Goal: Information Seeking & Learning: Learn about a topic

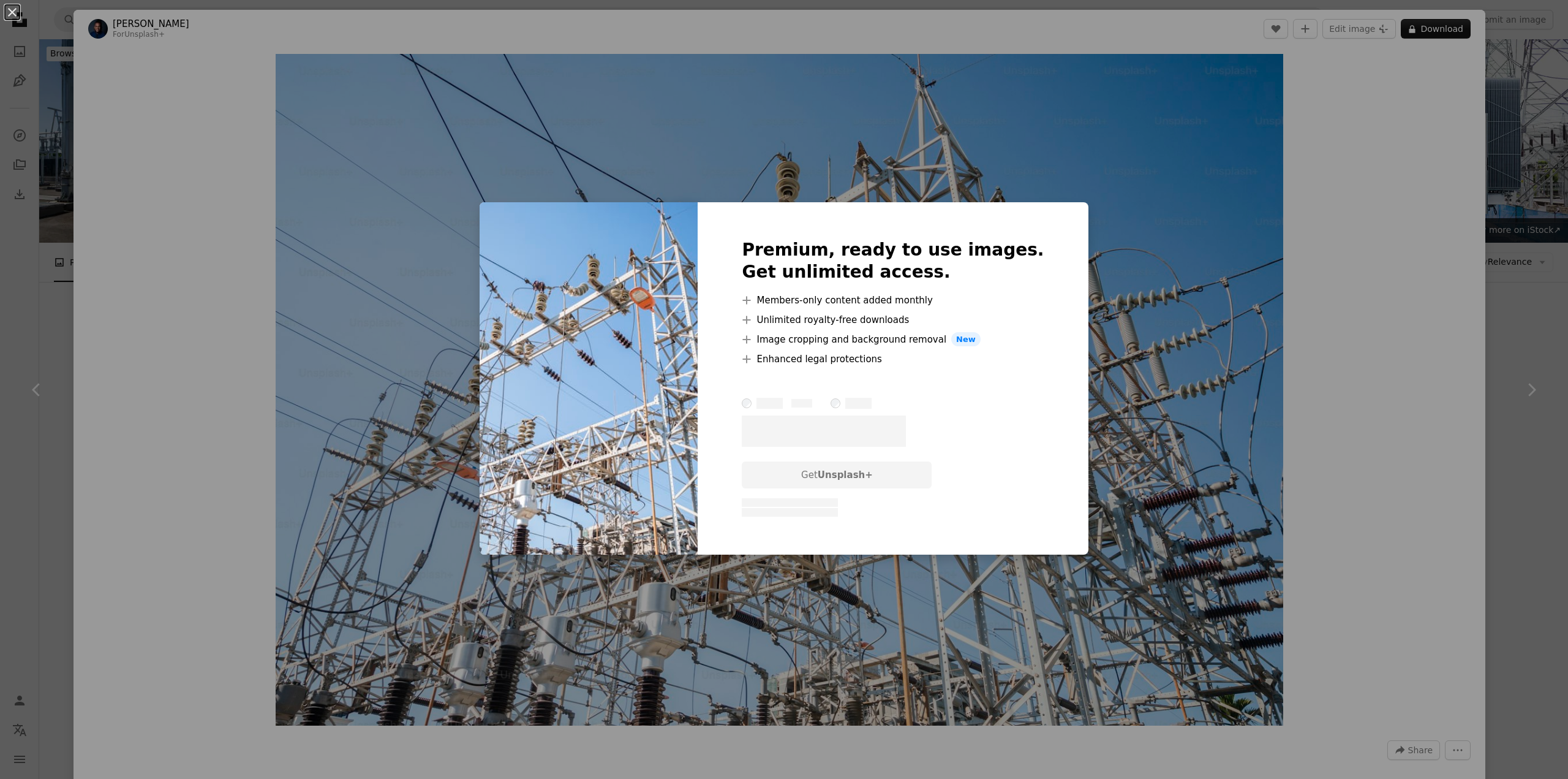
scroll to position [429, 0]
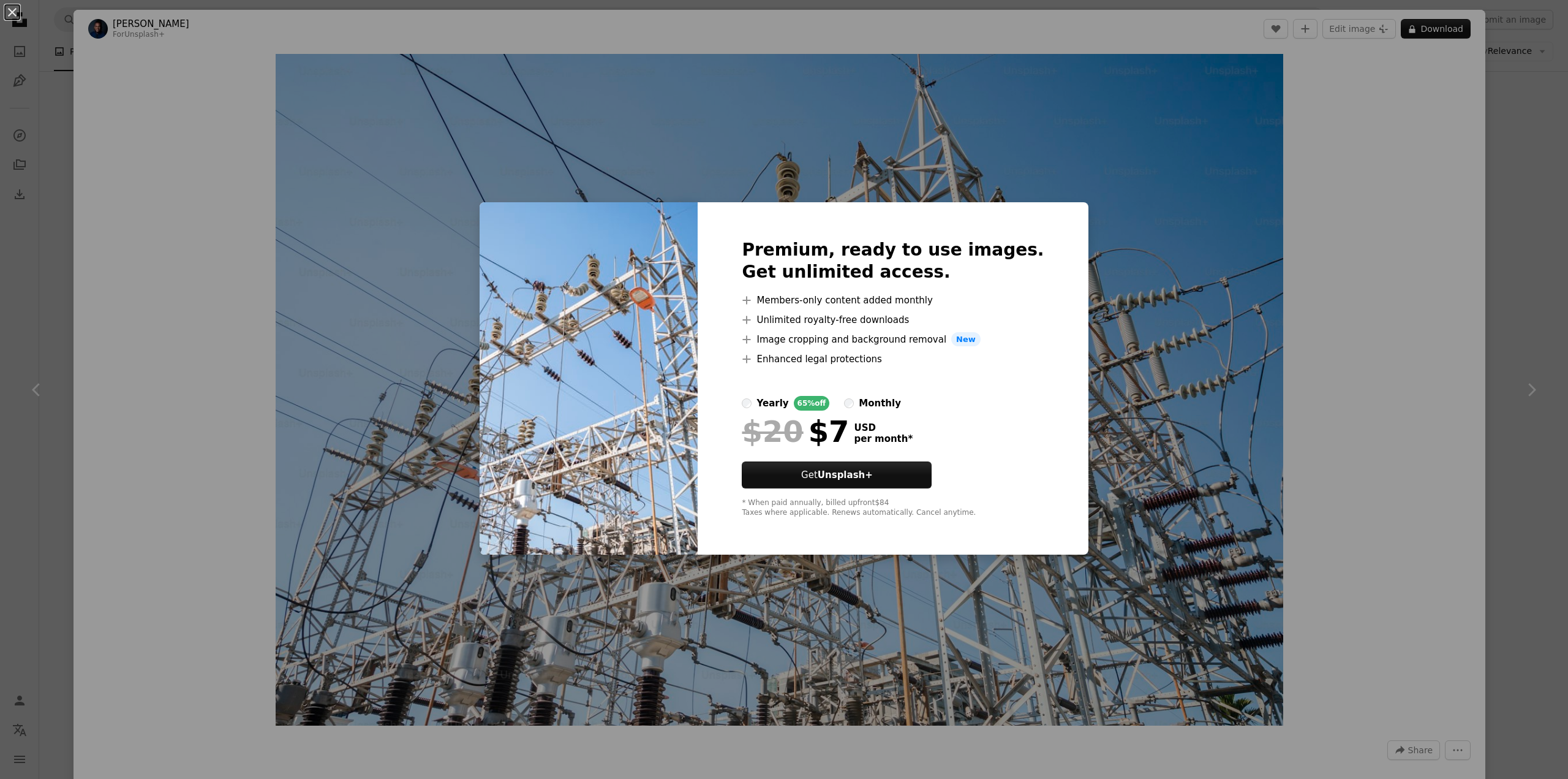
click at [1183, 367] on div "An X shape Premium, ready to use images. Get unlimited access. A plus sign Memb…" at bounding box center [784, 390] width 1568 height 779
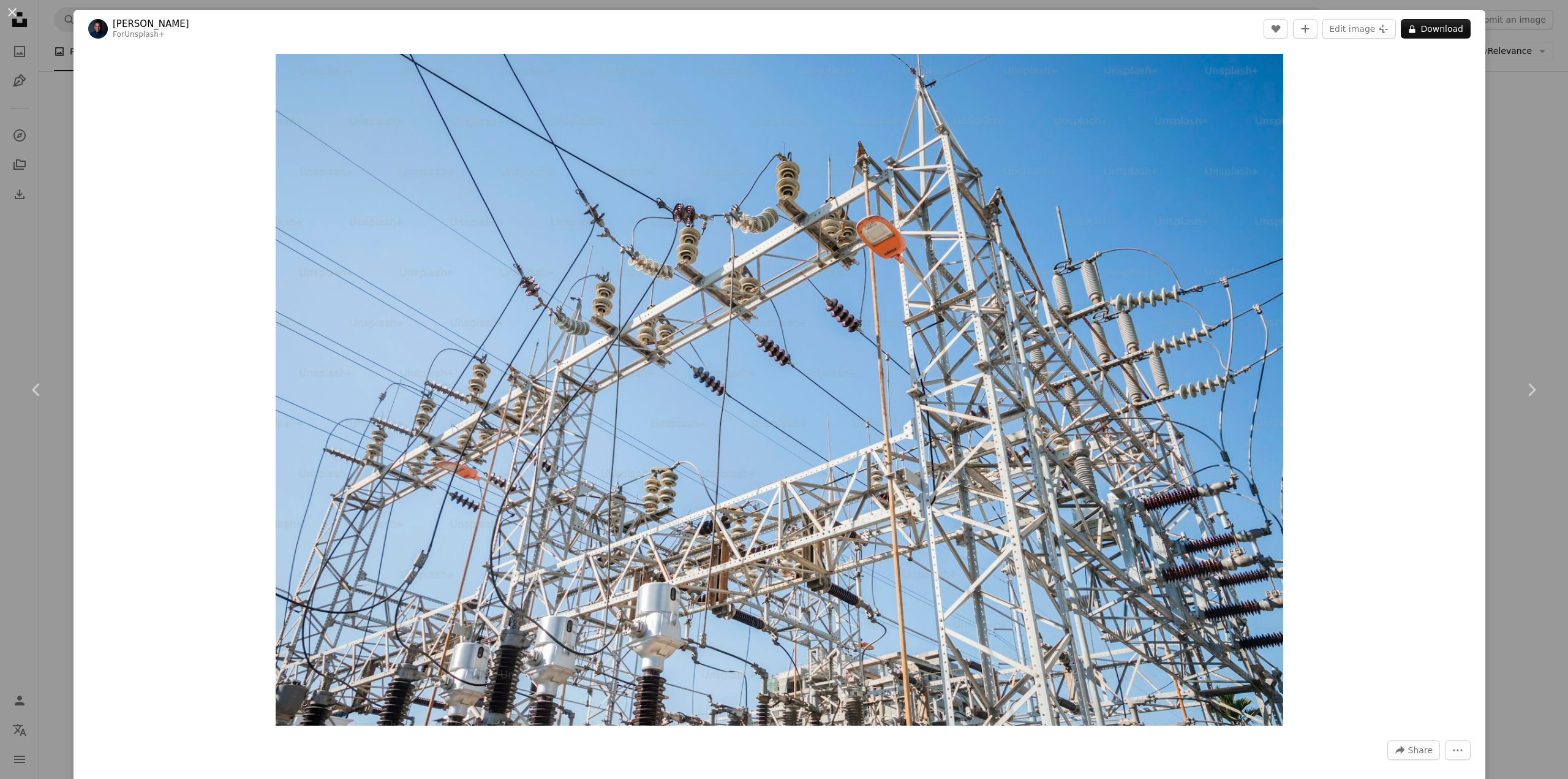
click at [159, 25] on link "[PERSON_NAME]" at bounding box center [151, 24] width 77 height 12
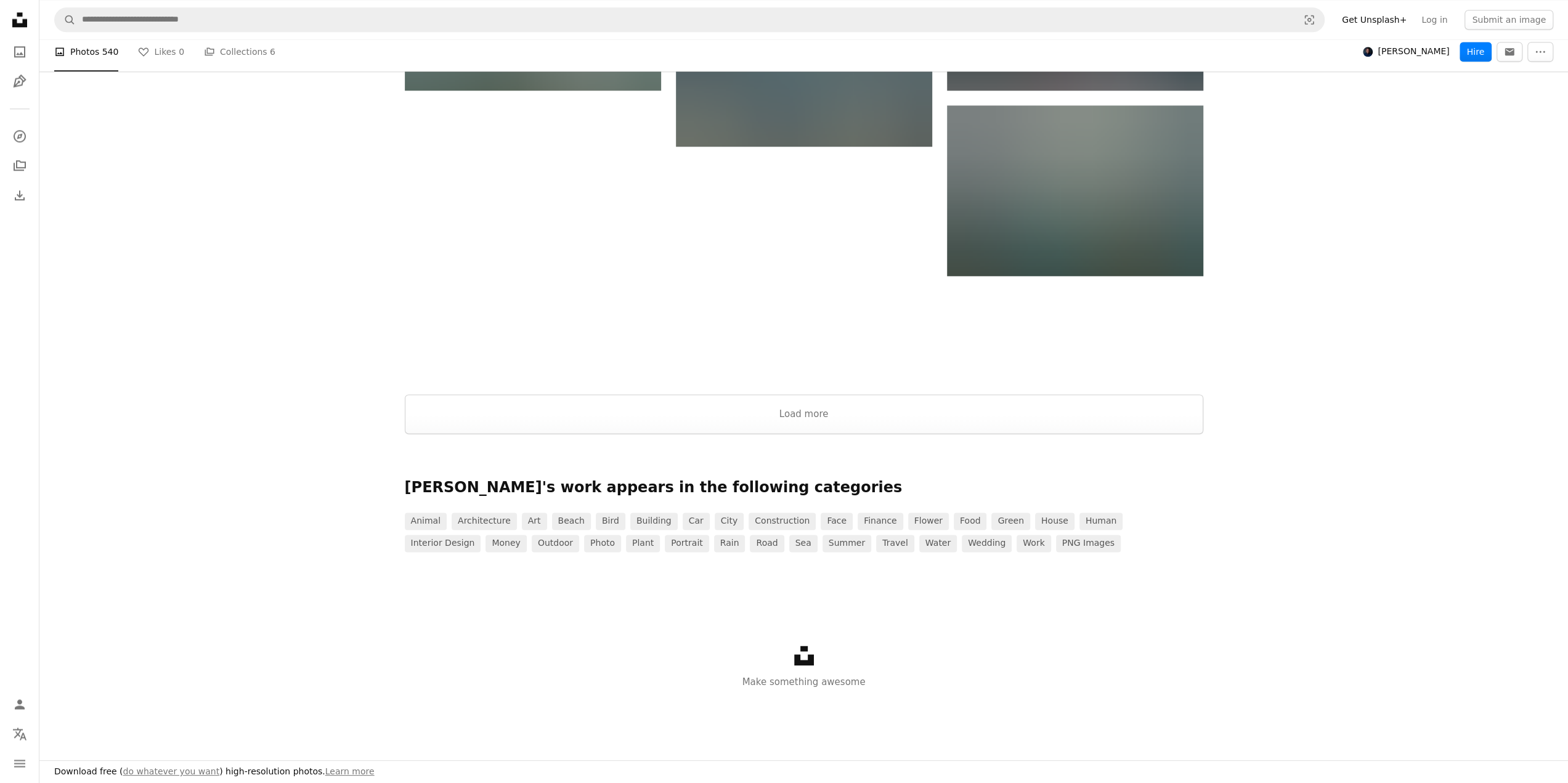
scroll to position [1554, 0]
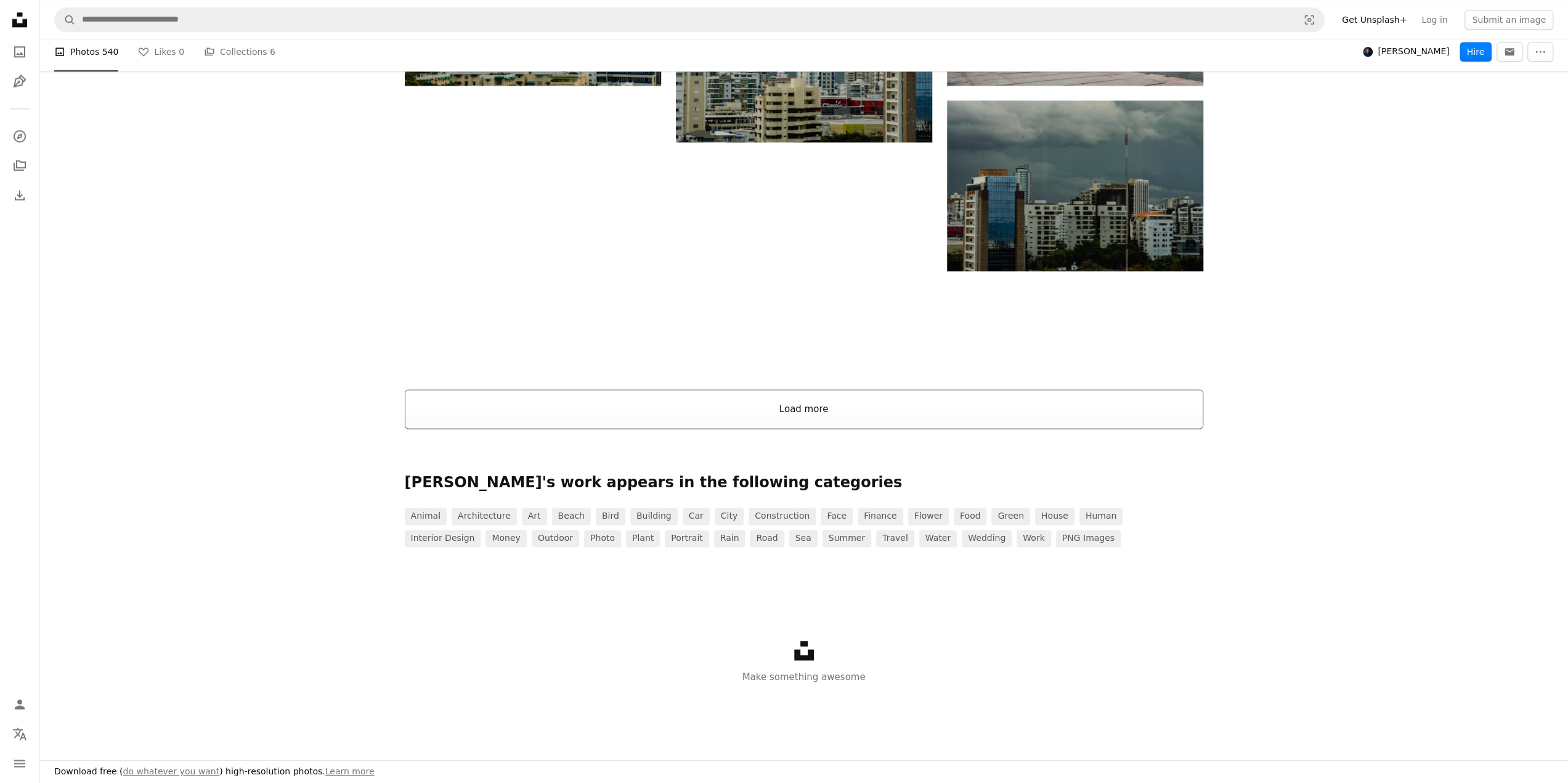
click at [811, 408] on button "Load more" at bounding box center [804, 409] width 799 height 40
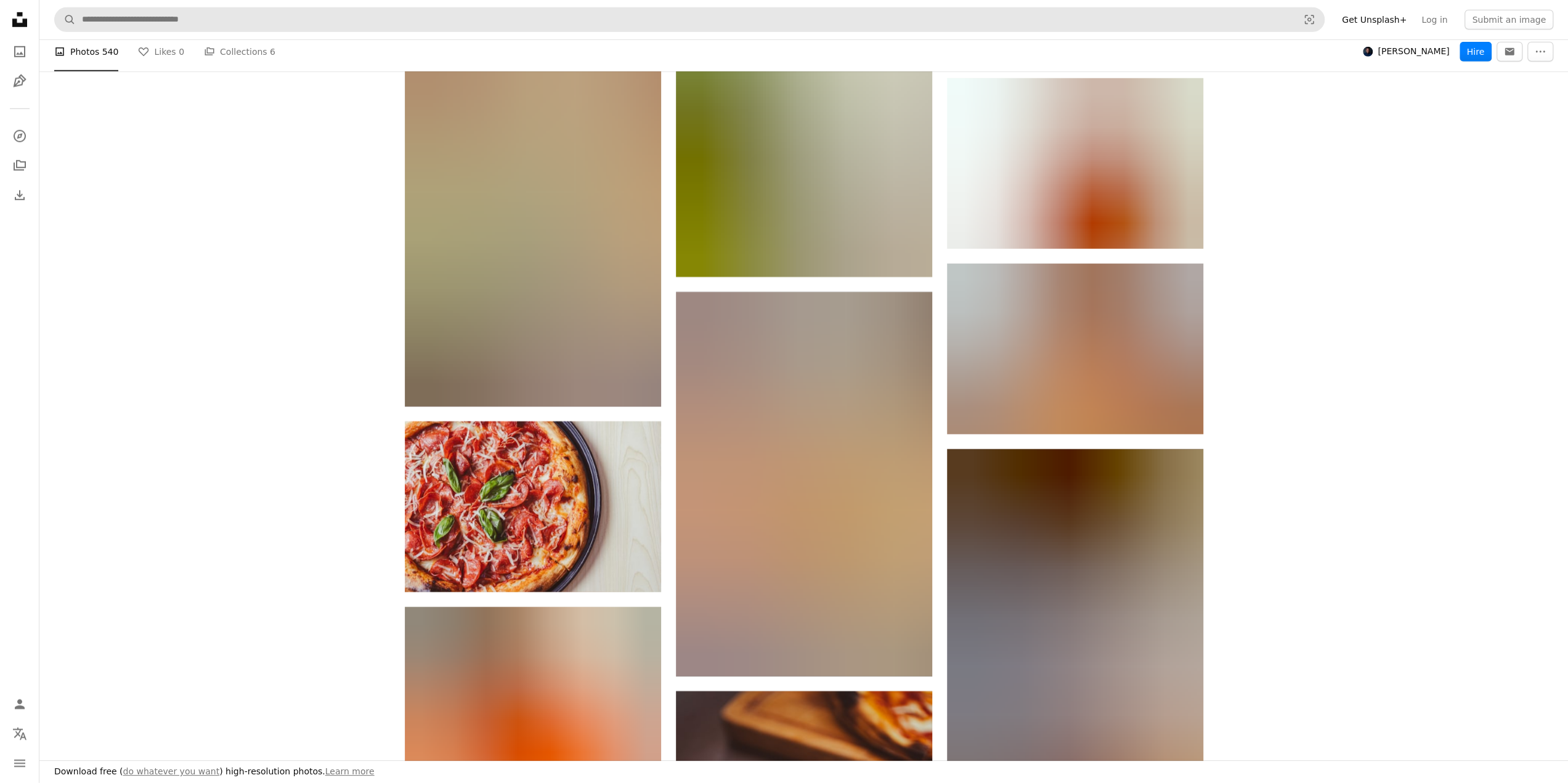
scroll to position [12949, 0]
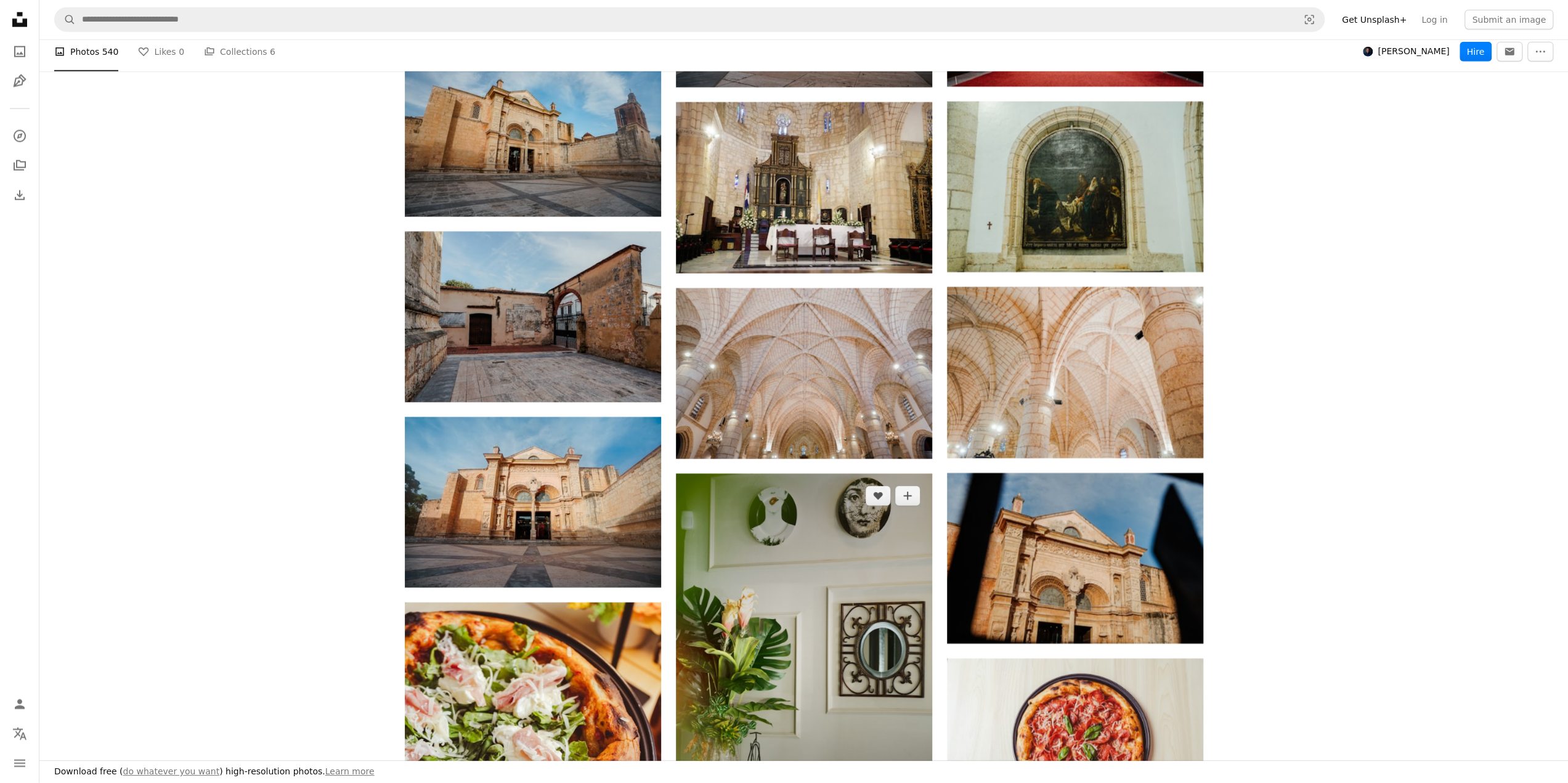
drag, startPoint x: 725, startPoint y: 487, endPoint x: 729, endPoint y: 480, distance: 8.1
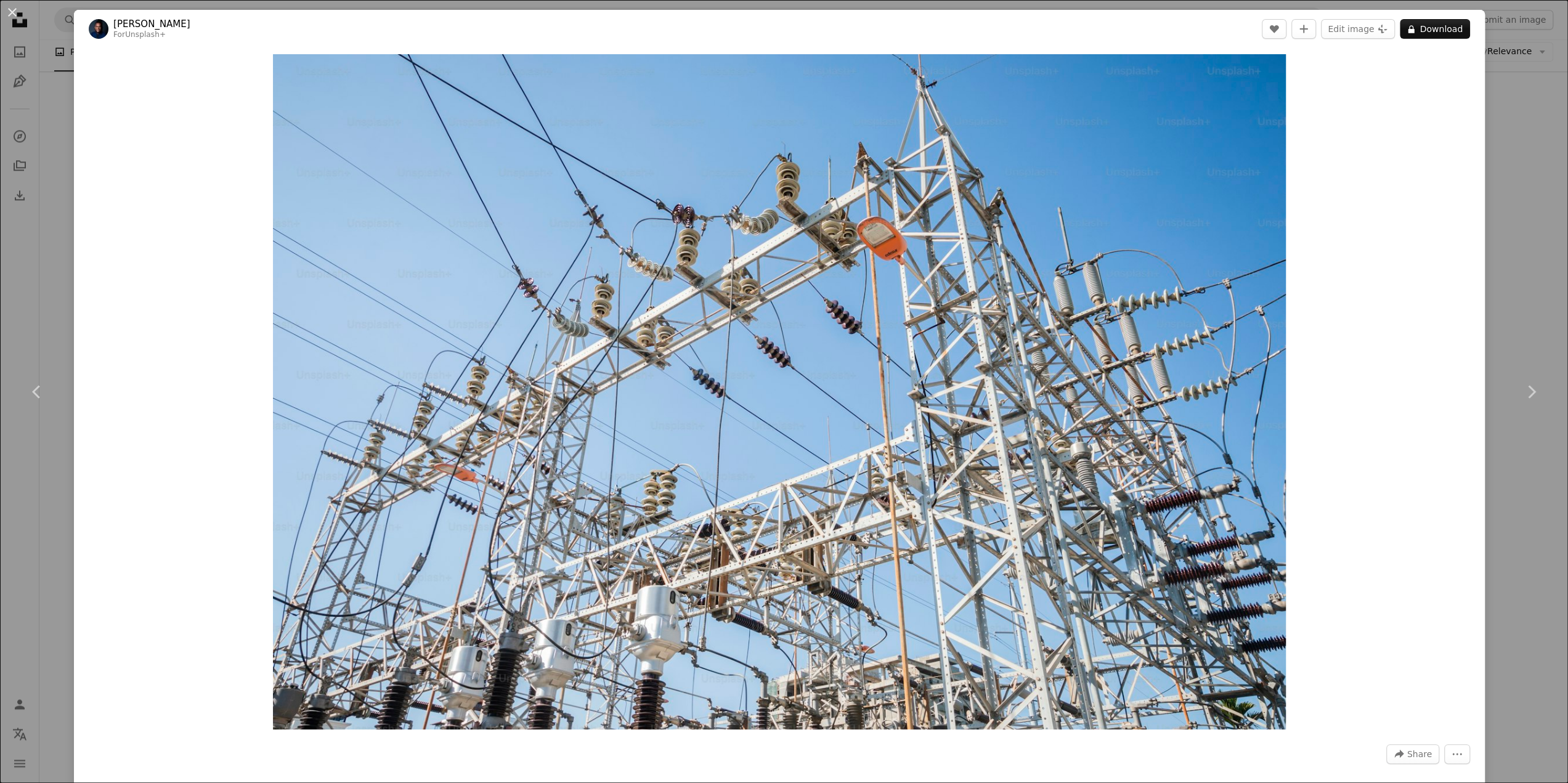
scroll to position [431, 0]
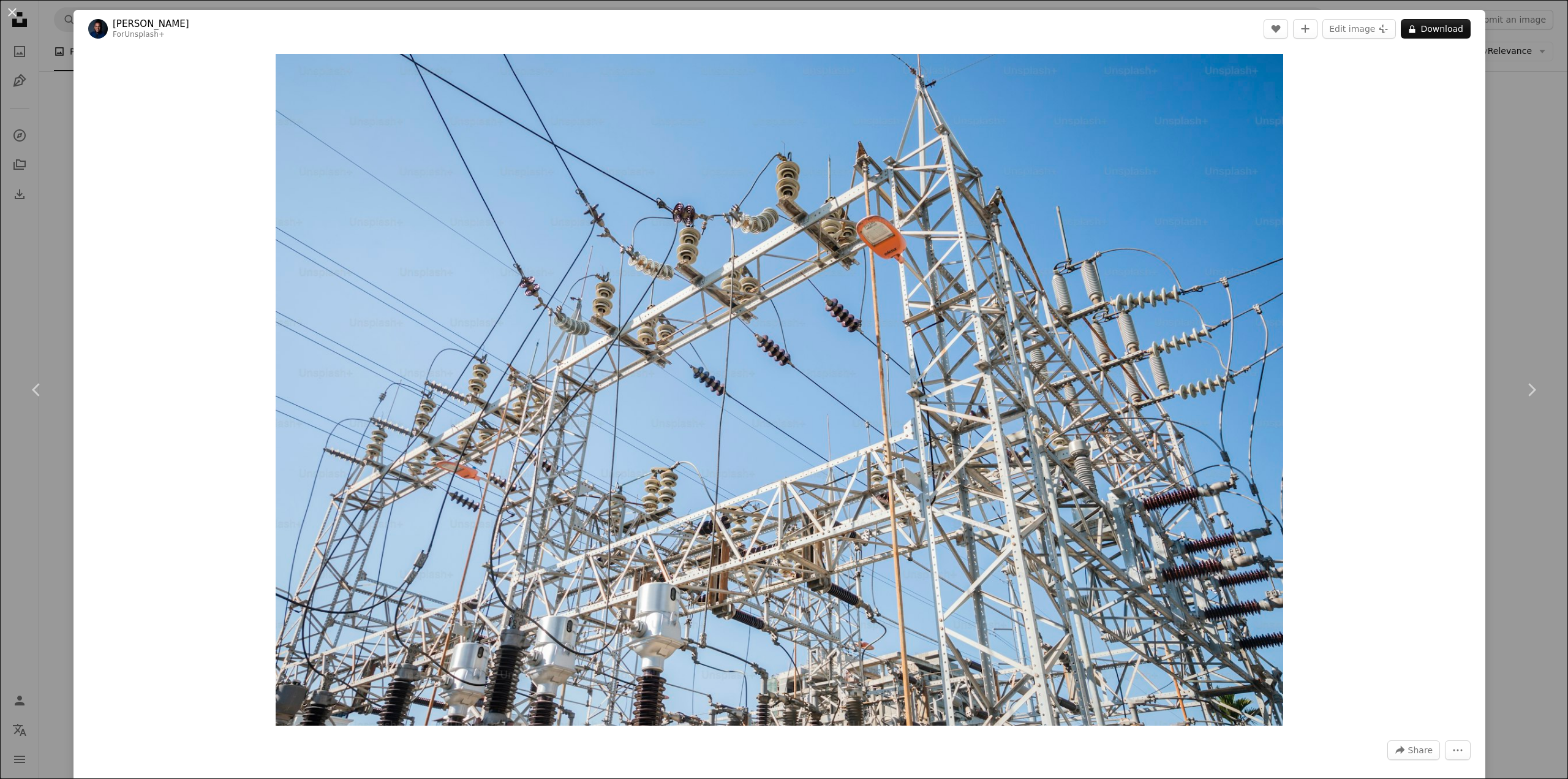
click at [57, 302] on div "An X shape Chevron left Chevron right [PERSON_NAME] For Unsplash+ A heart A plu…" at bounding box center [784, 390] width 1568 height 779
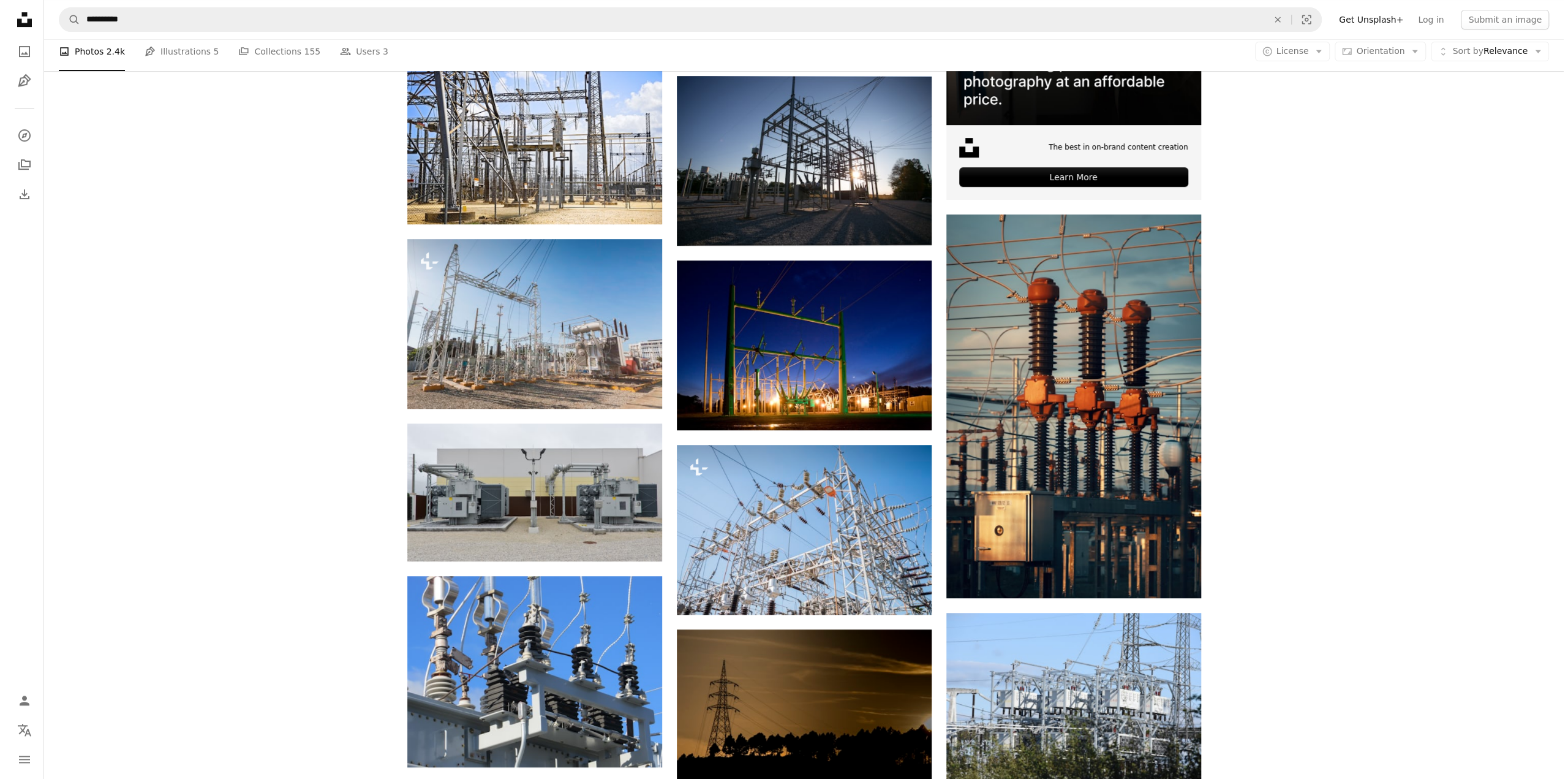
scroll to position [552, 0]
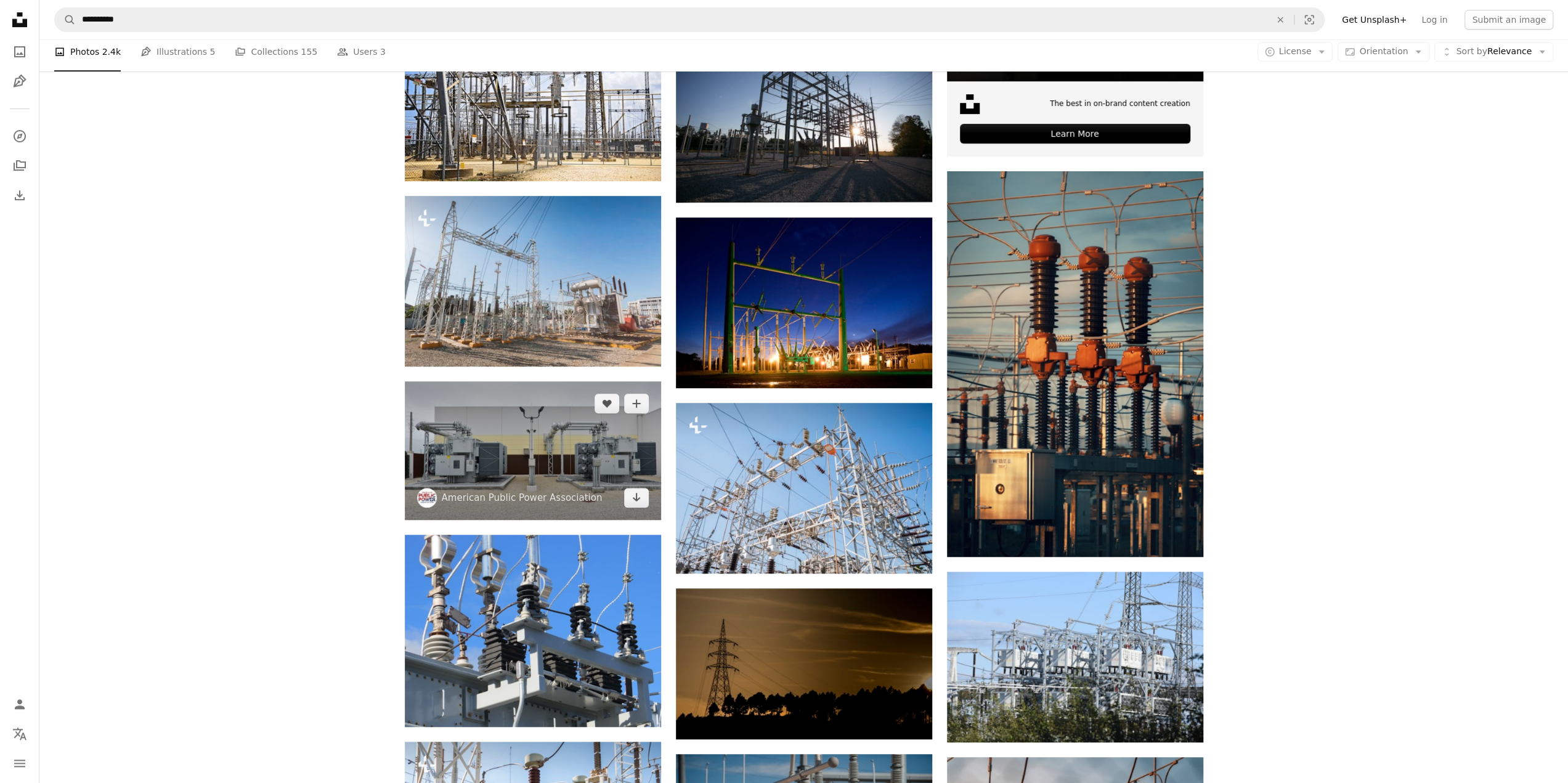
click at [582, 451] on img at bounding box center [532, 450] width 256 height 138
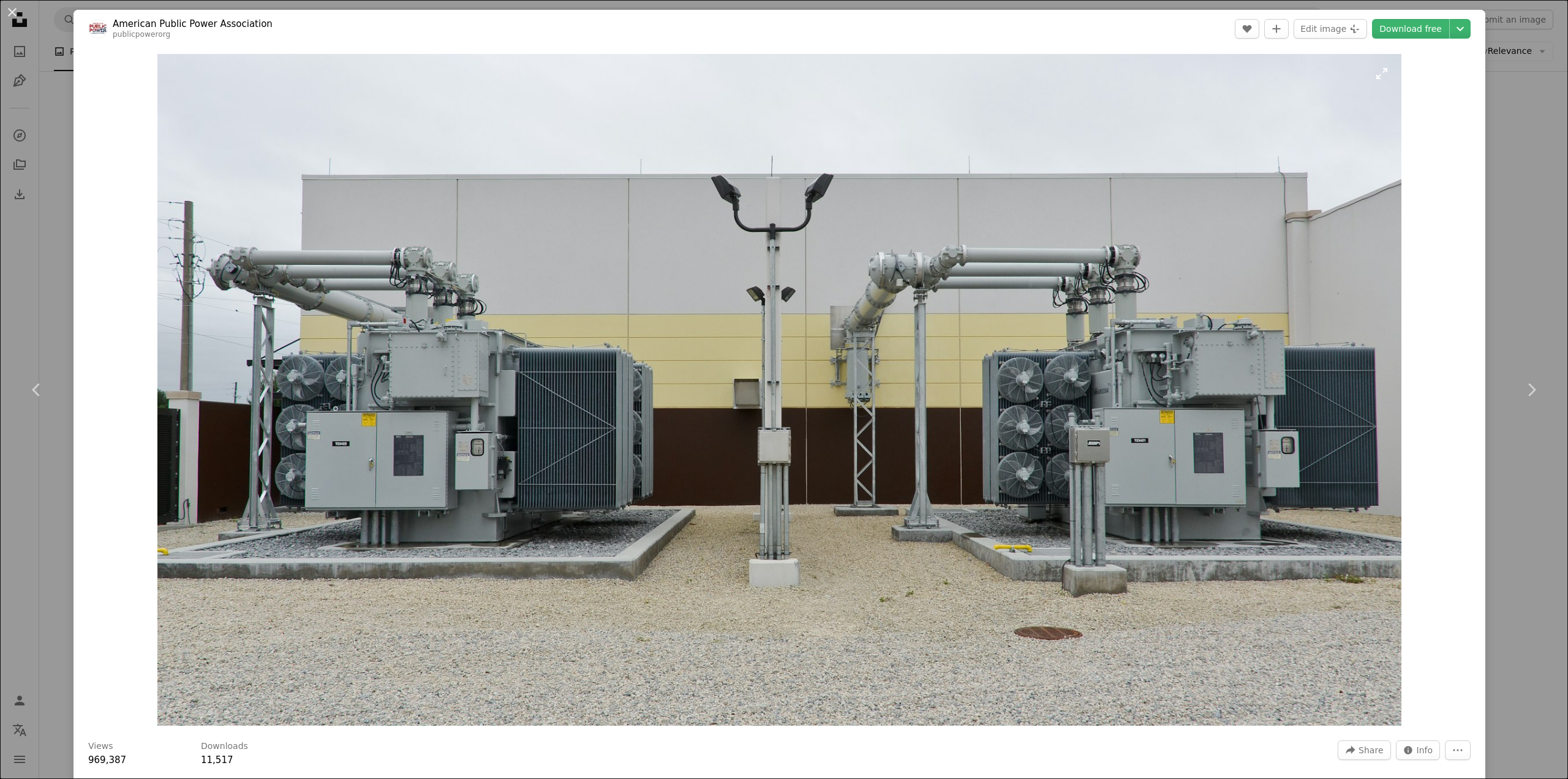
click at [675, 505] on img "Zoom in on this image" at bounding box center [779, 390] width 1244 height 672
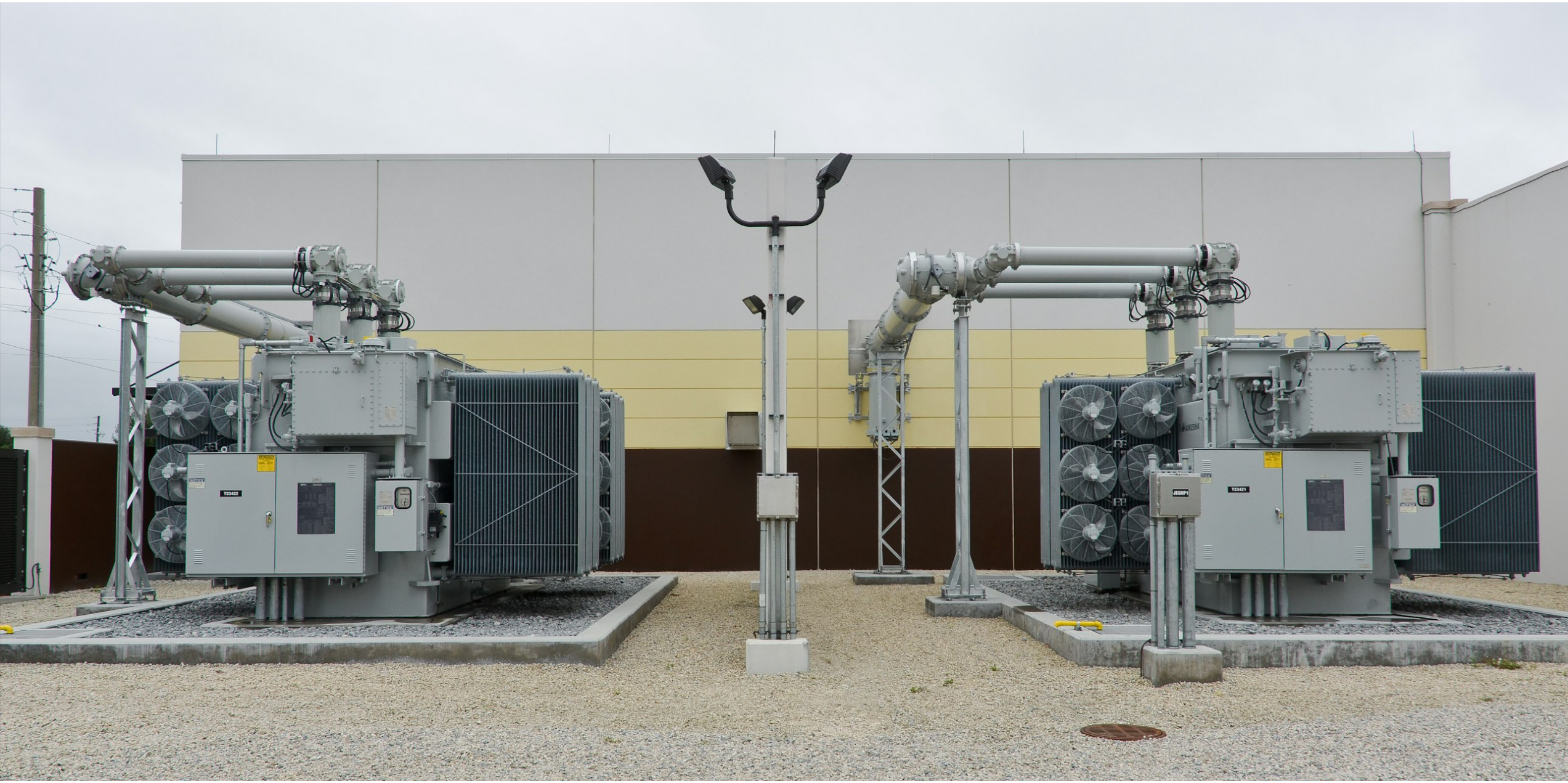
scroll to position [29, 0]
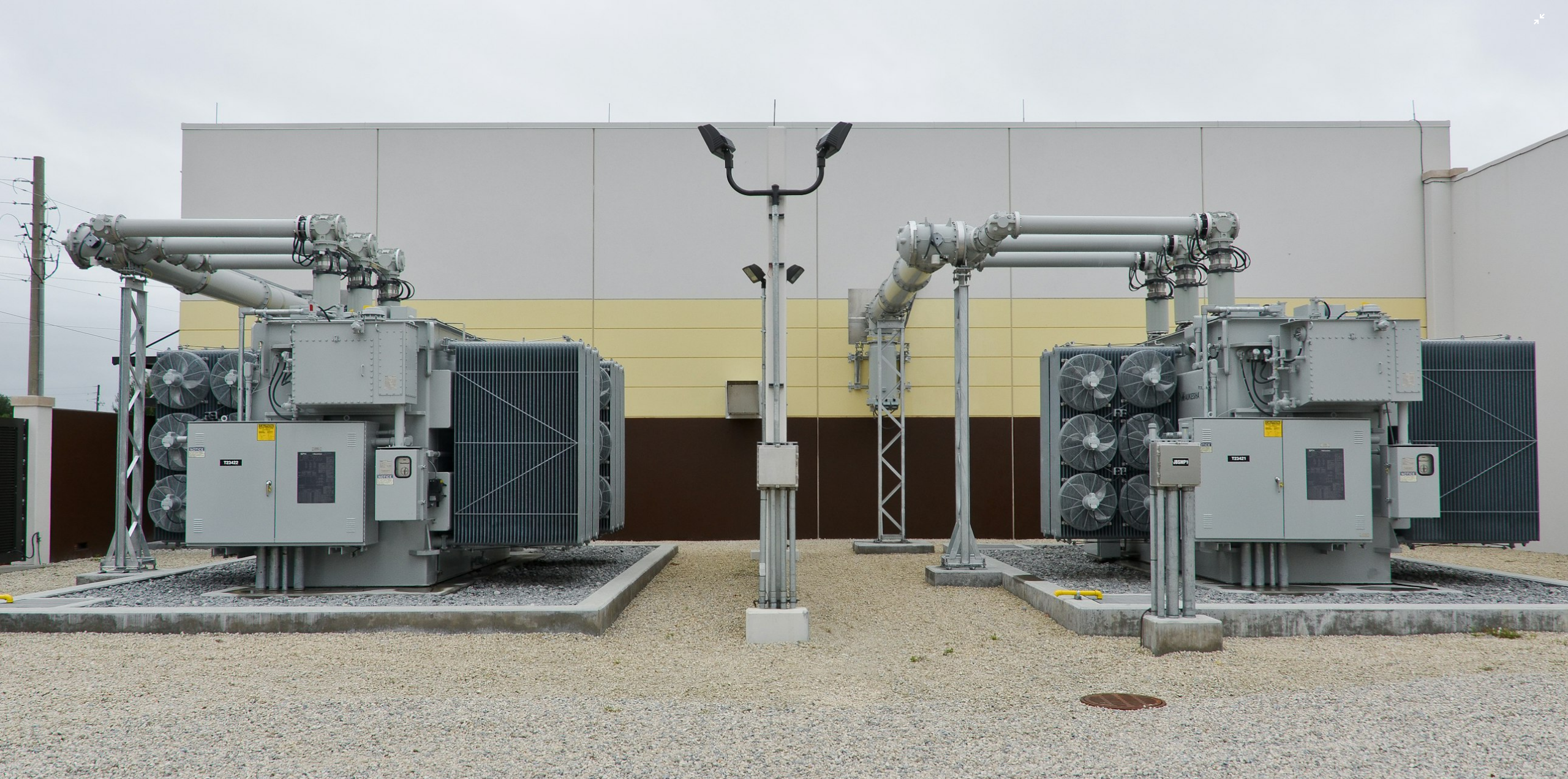
click at [675, 505] on img "Zoom out on this image" at bounding box center [784, 394] width 1569 height 847
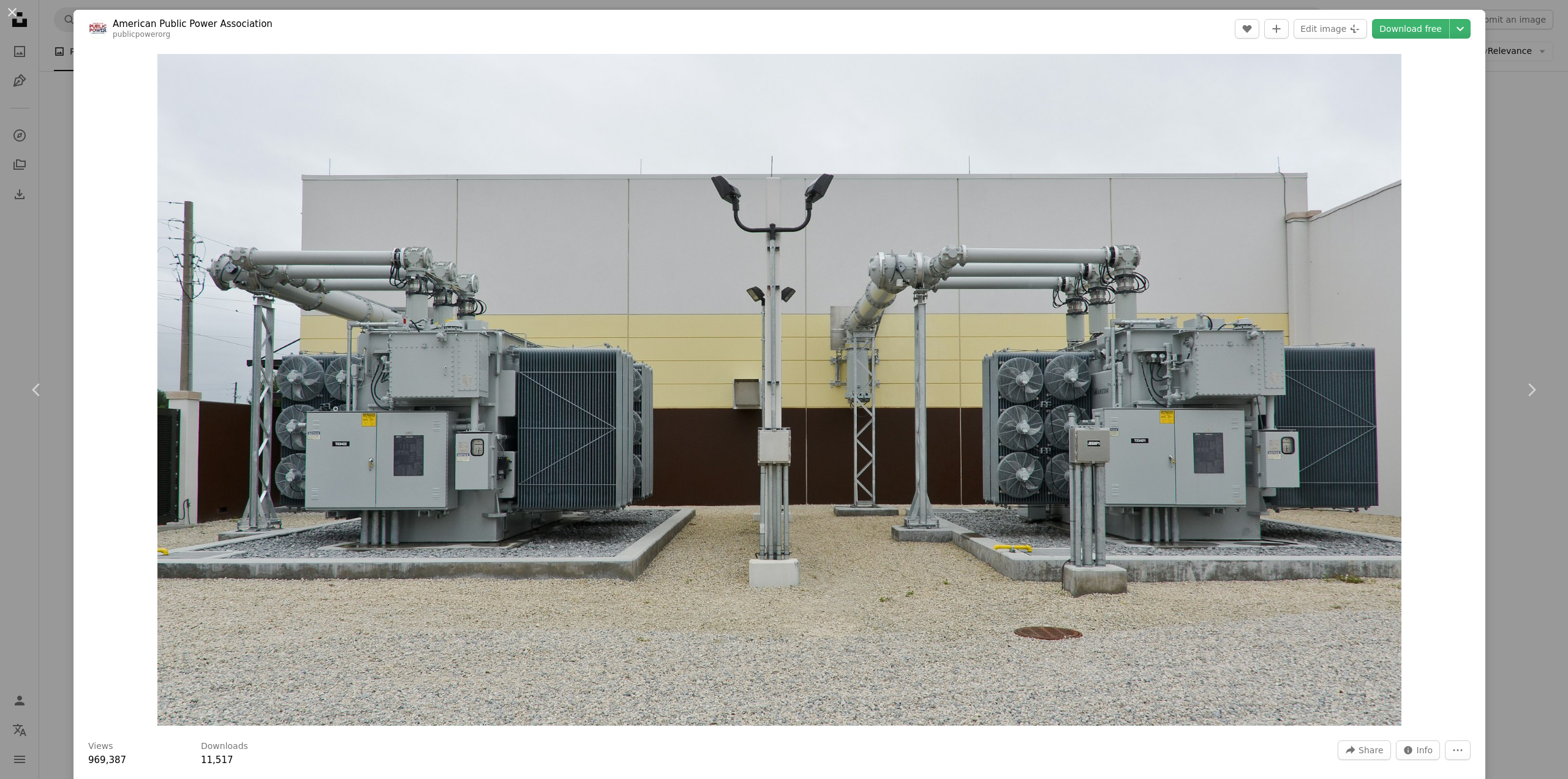
click at [58, 284] on div "An X shape Chevron left Chevron right American Public Power Association publicp…" at bounding box center [784, 390] width 1568 height 779
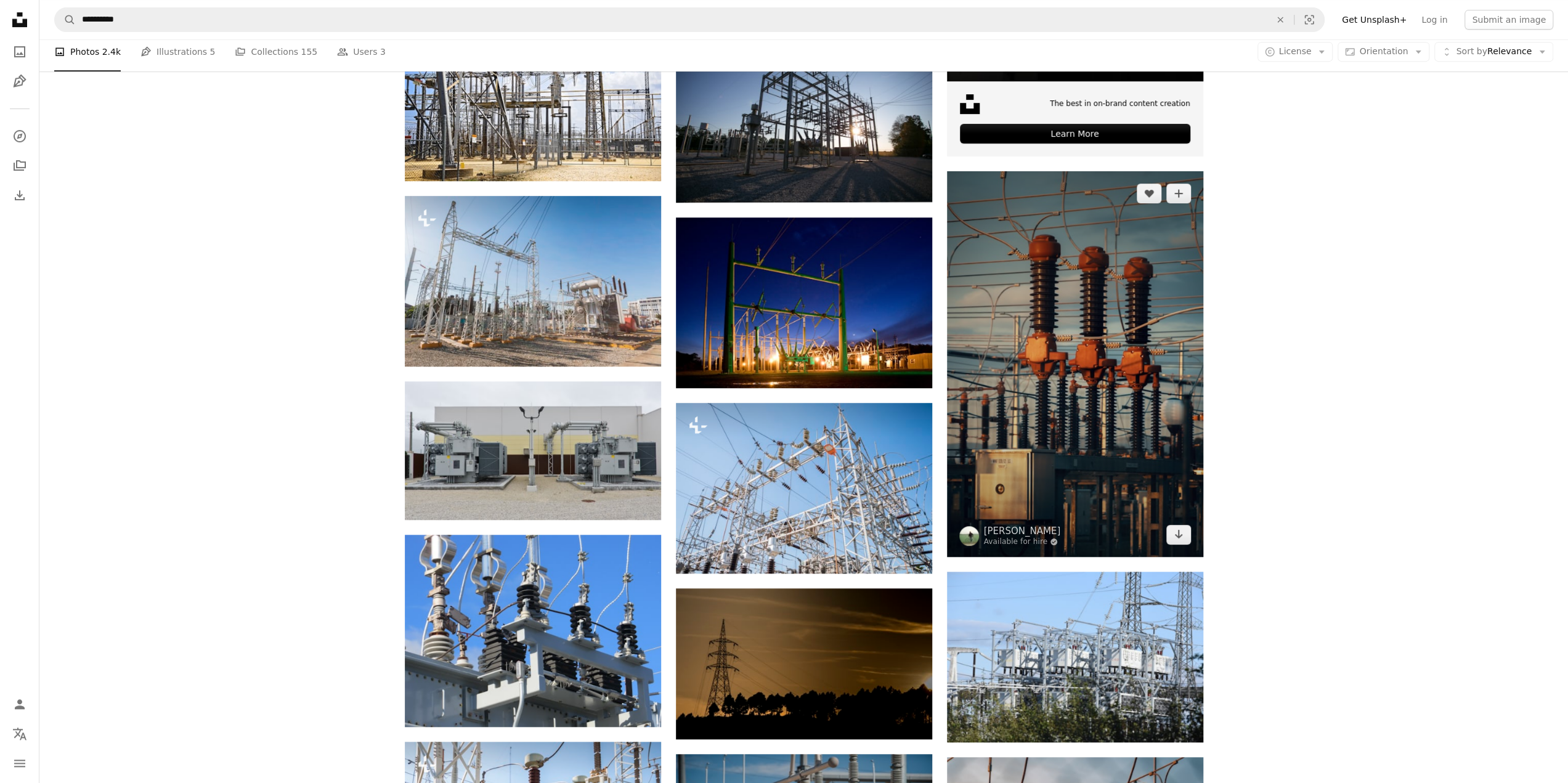
click at [1108, 343] on img at bounding box center [1075, 364] width 256 height 386
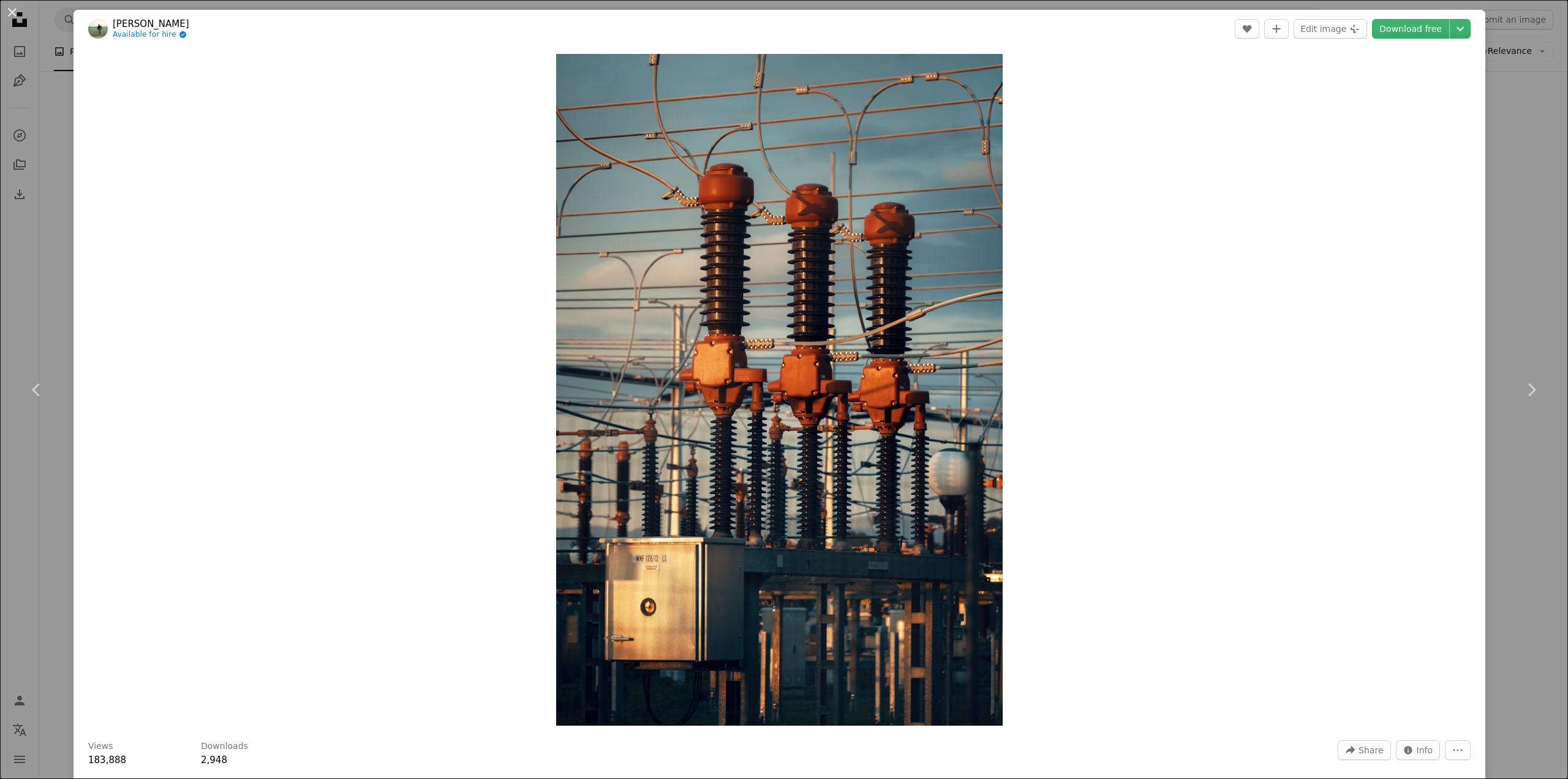
click at [60, 276] on div "An X shape Chevron left Chevron right [PERSON_NAME] Available for hire A checkm…" at bounding box center [784, 390] width 1568 height 779
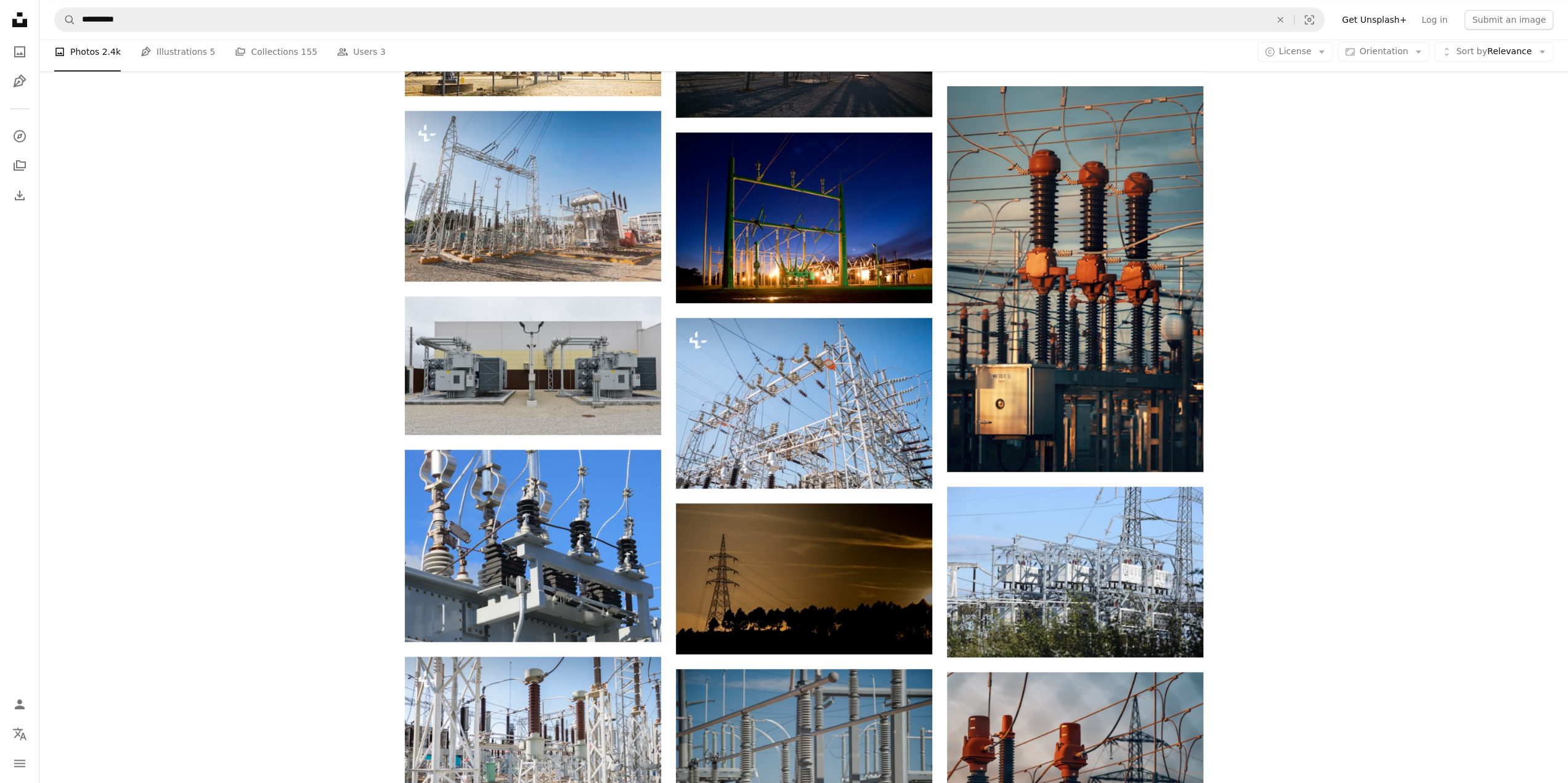
scroll to position [739, 0]
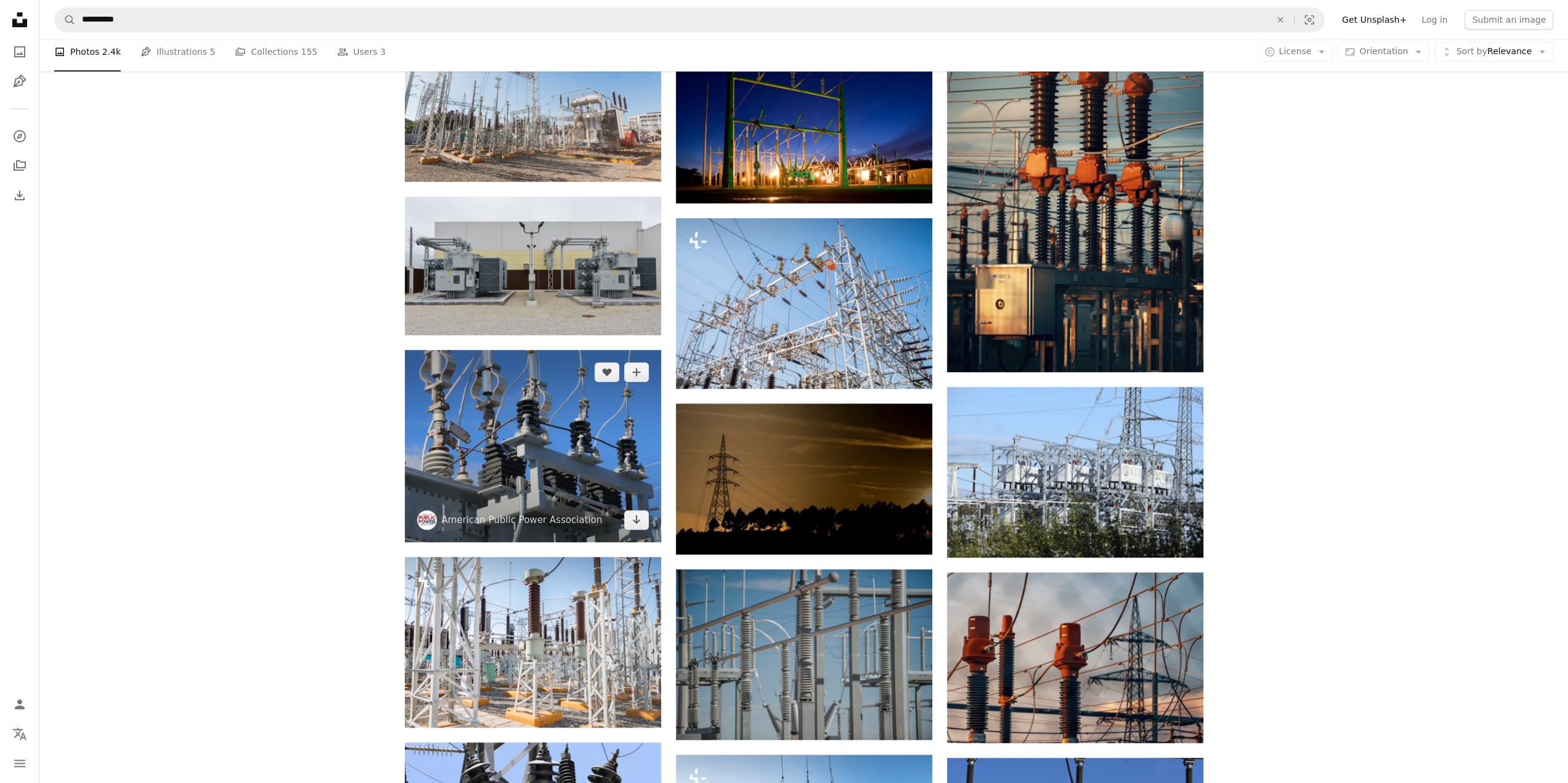
click at [525, 454] on img at bounding box center [532, 446] width 256 height 192
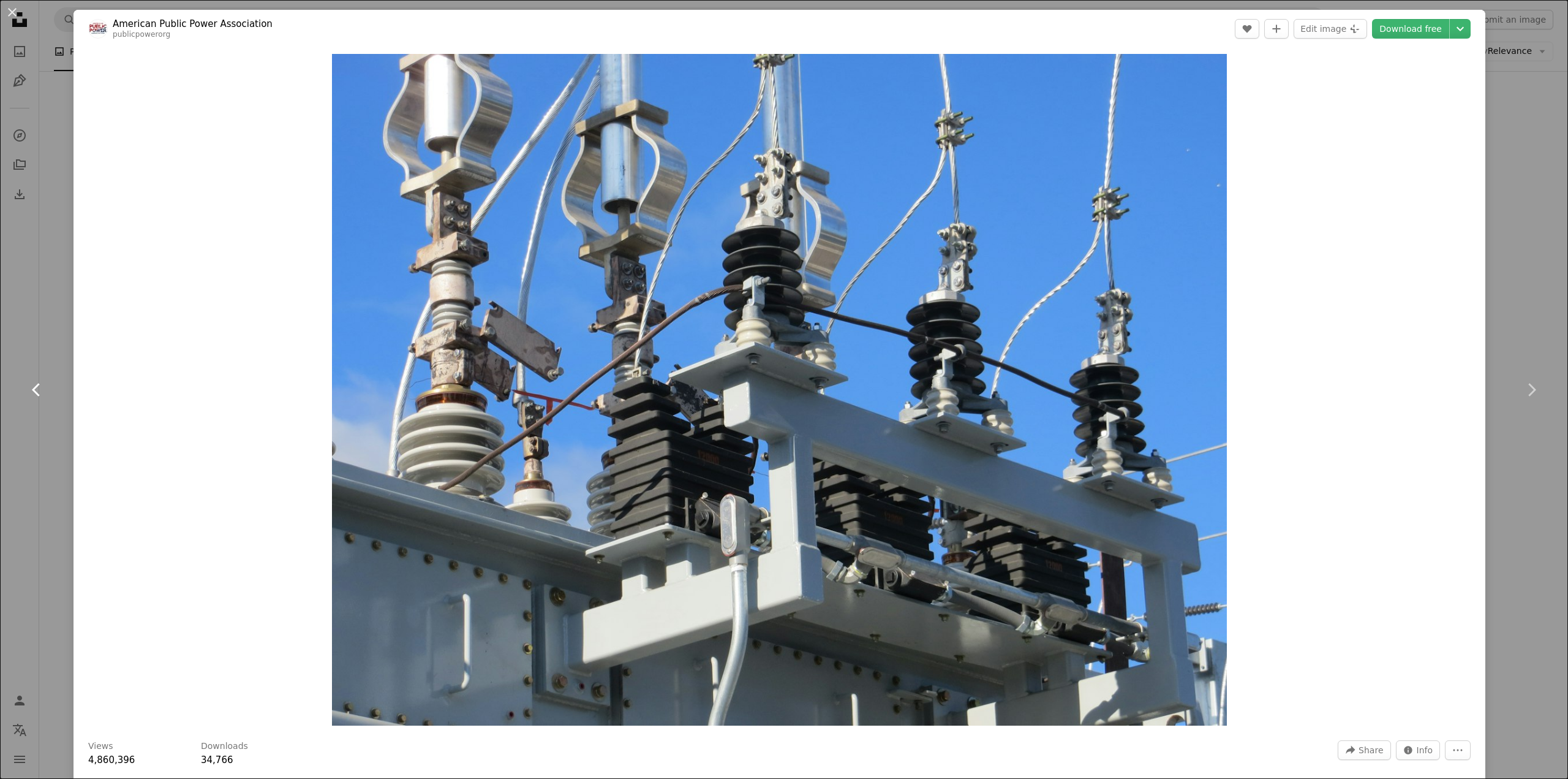
click at [59, 435] on link "Chevron left" at bounding box center [37, 390] width 74 height 118
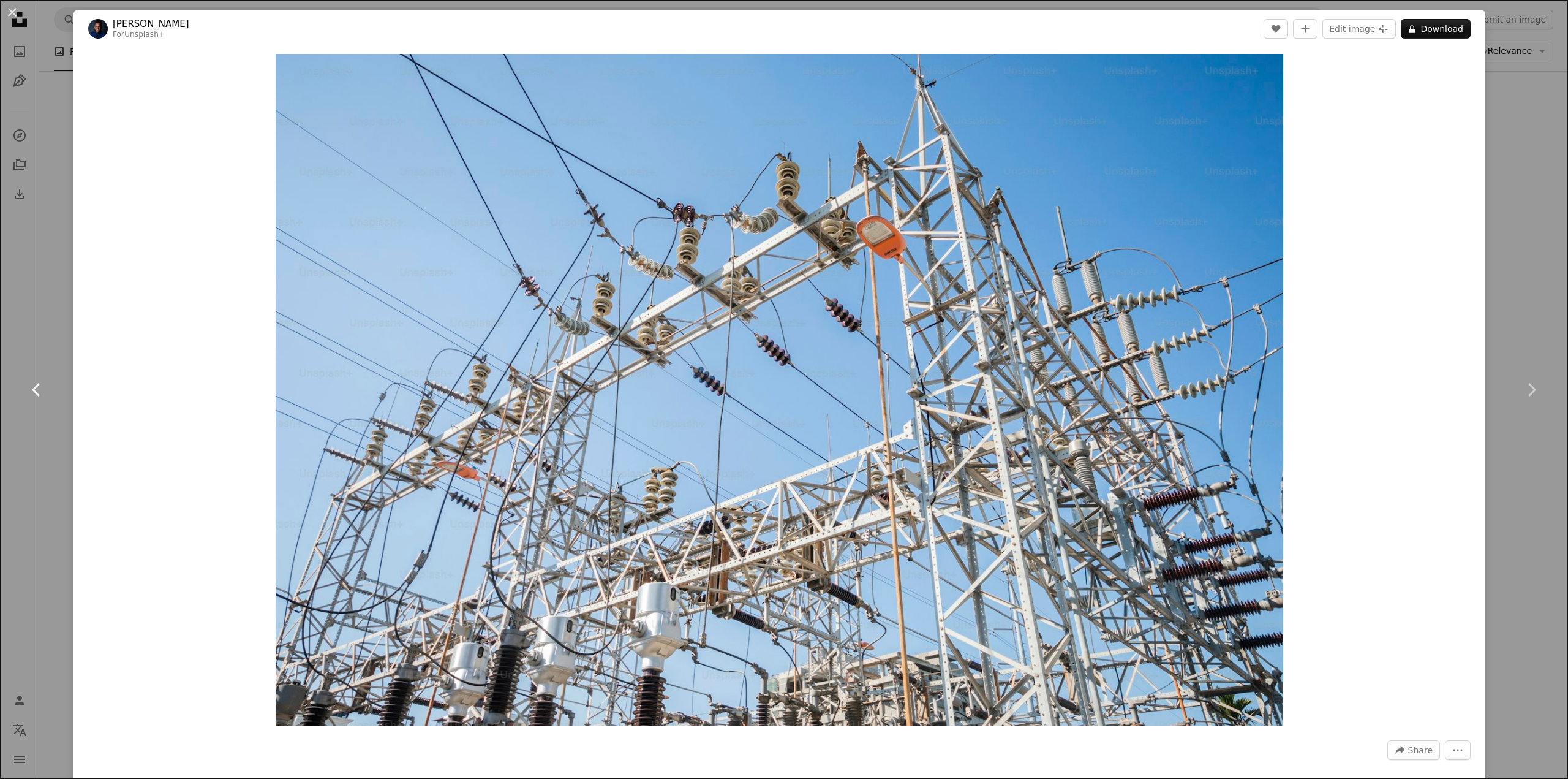
click at [55, 426] on link "Chevron left" at bounding box center [37, 390] width 74 height 118
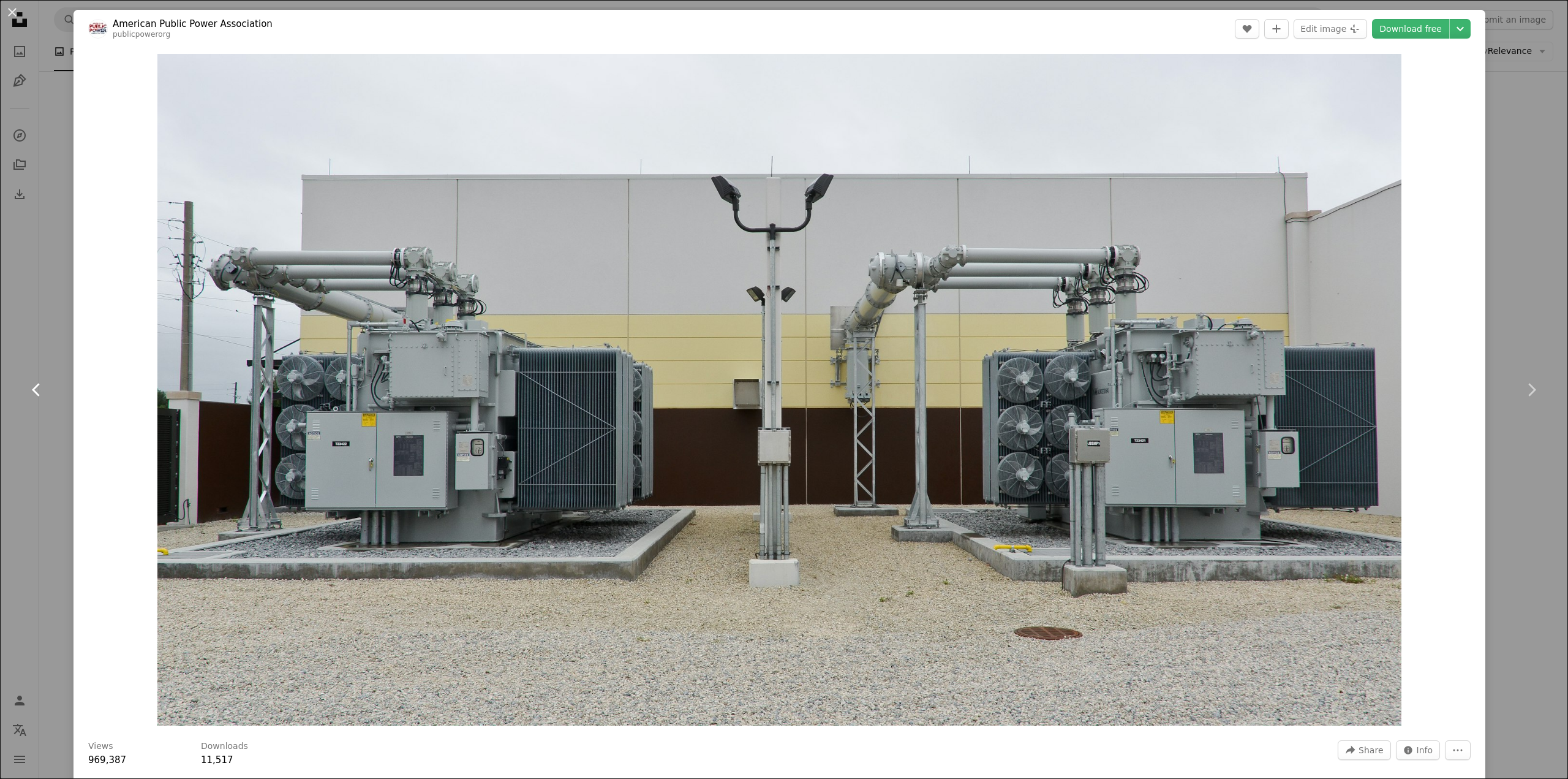
click at [55, 426] on link "Chevron left" at bounding box center [37, 390] width 74 height 118
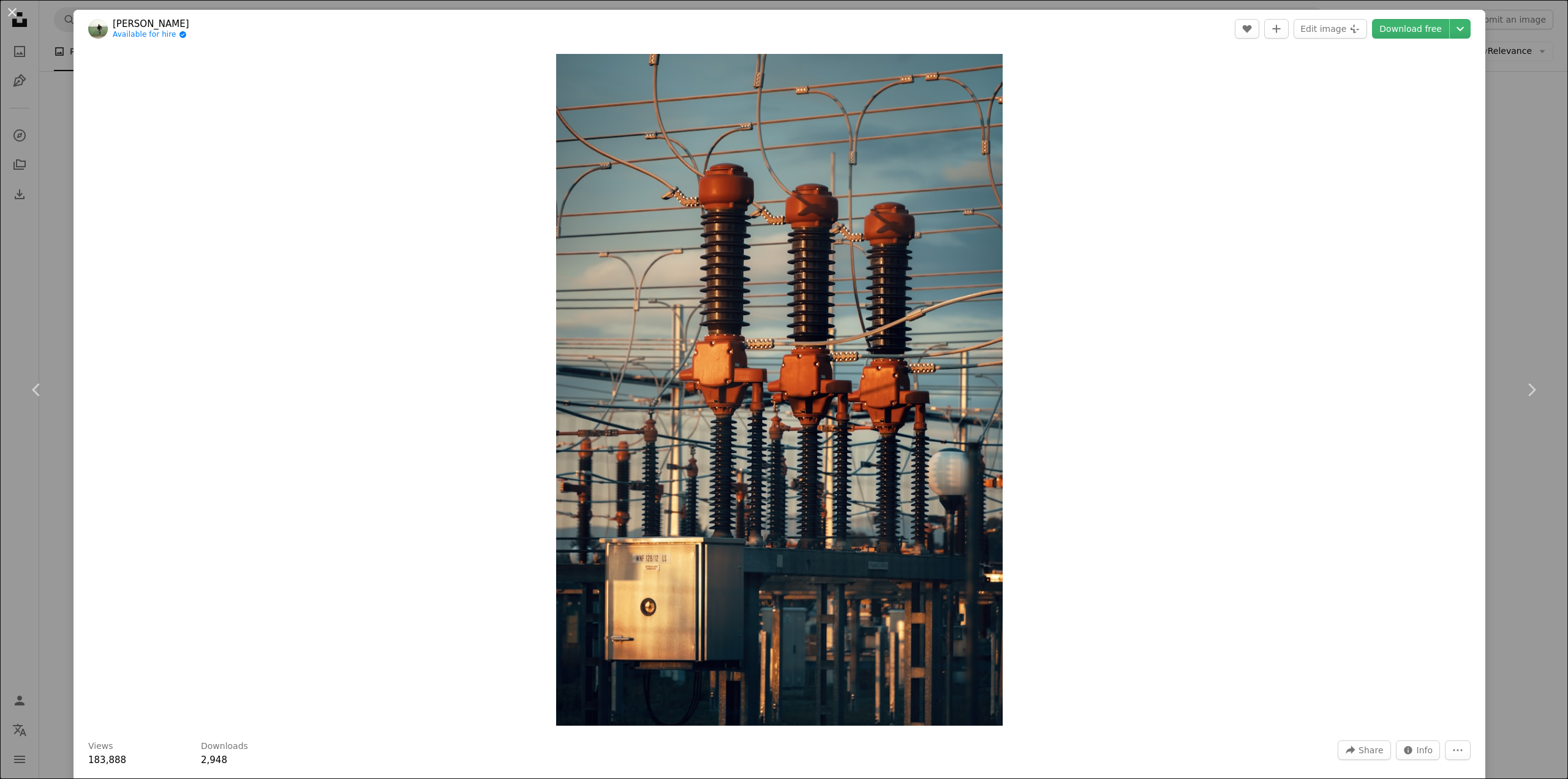
click at [19, 329] on div "An X shape Chevron left Chevron right [PERSON_NAME] Available for hire A checkm…" at bounding box center [784, 390] width 1568 height 779
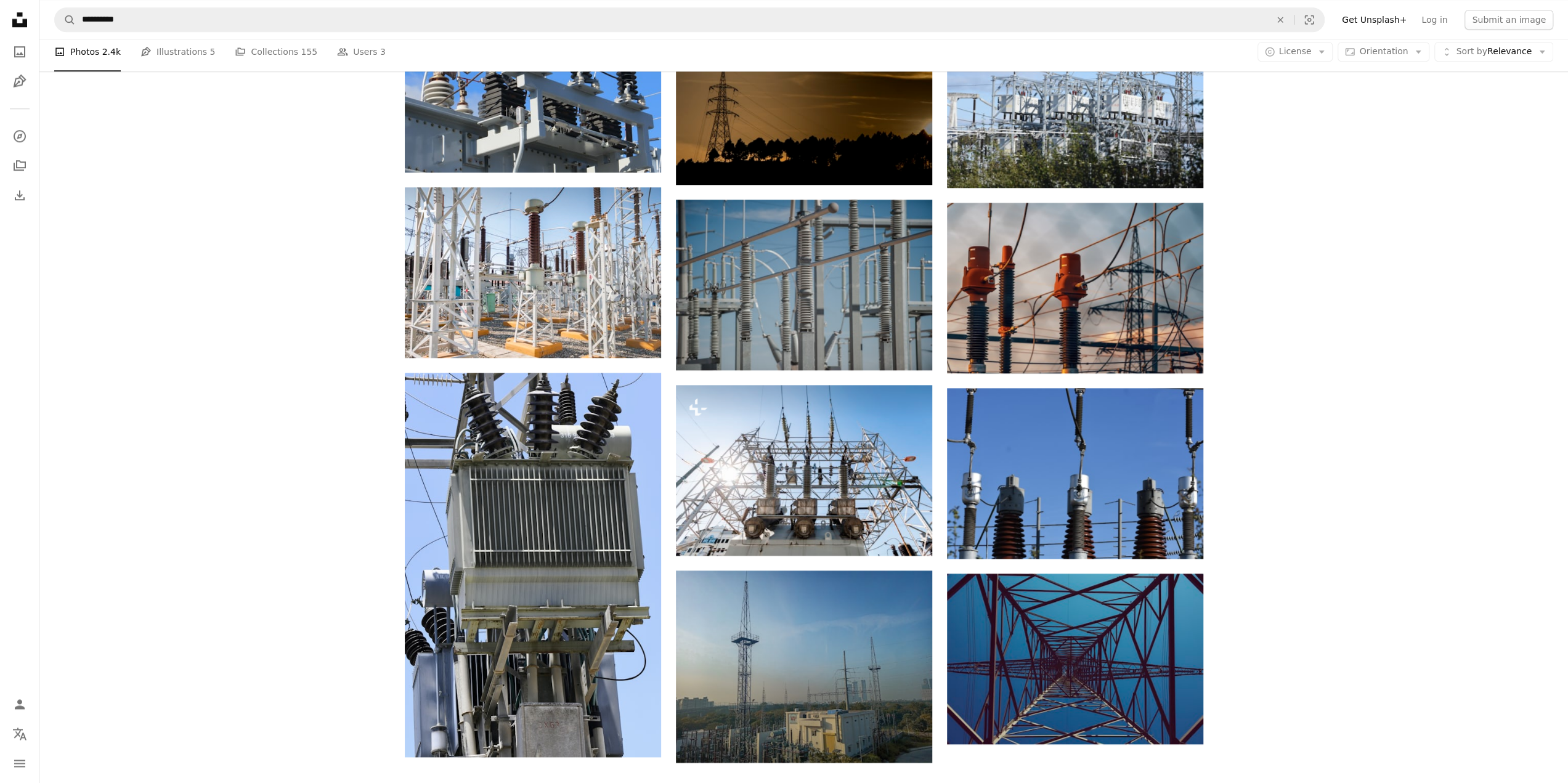
scroll to position [1355, 0]
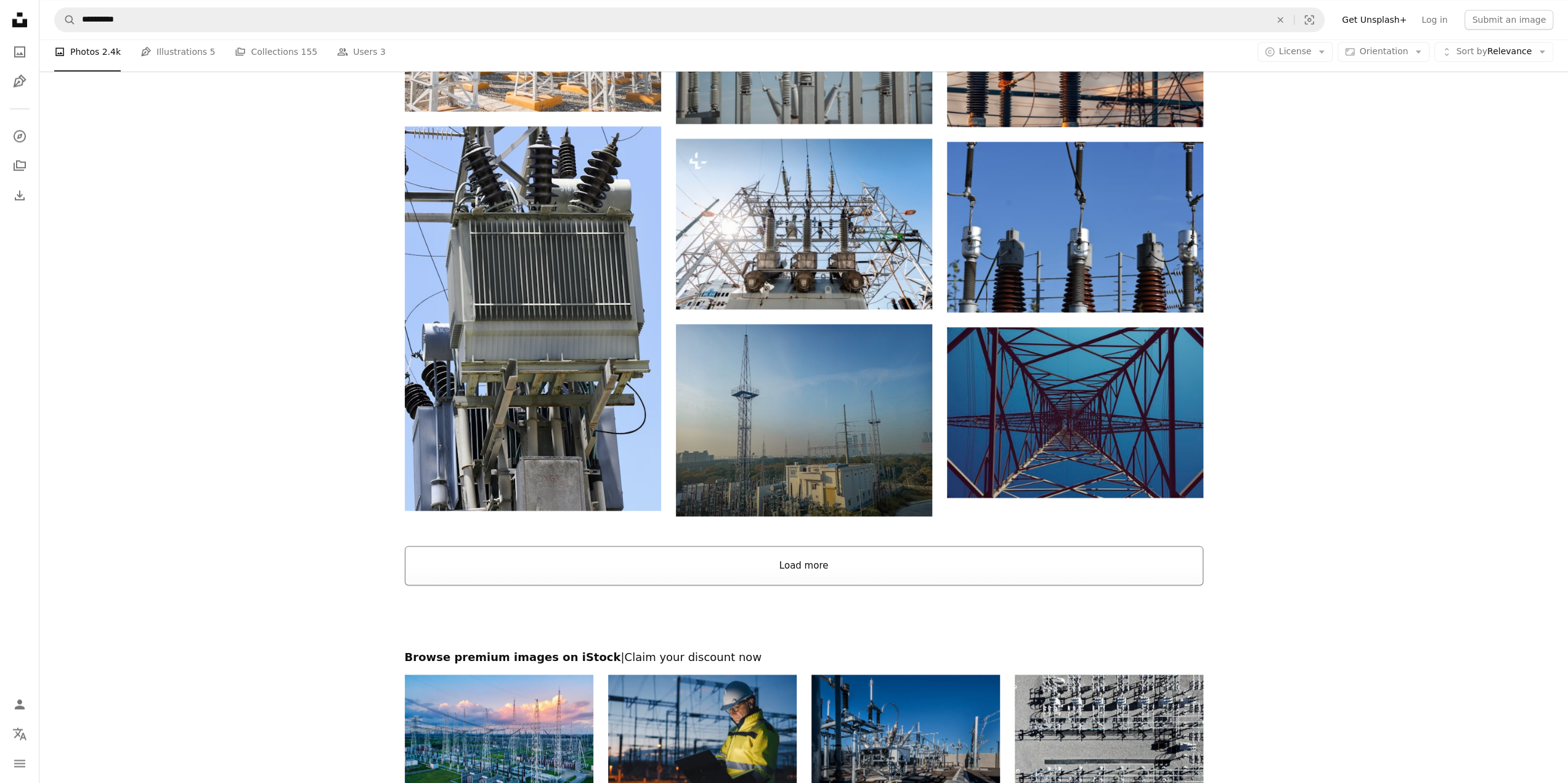
click at [824, 559] on button "Load more" at bounding box center [804, 566] width 799 height 40
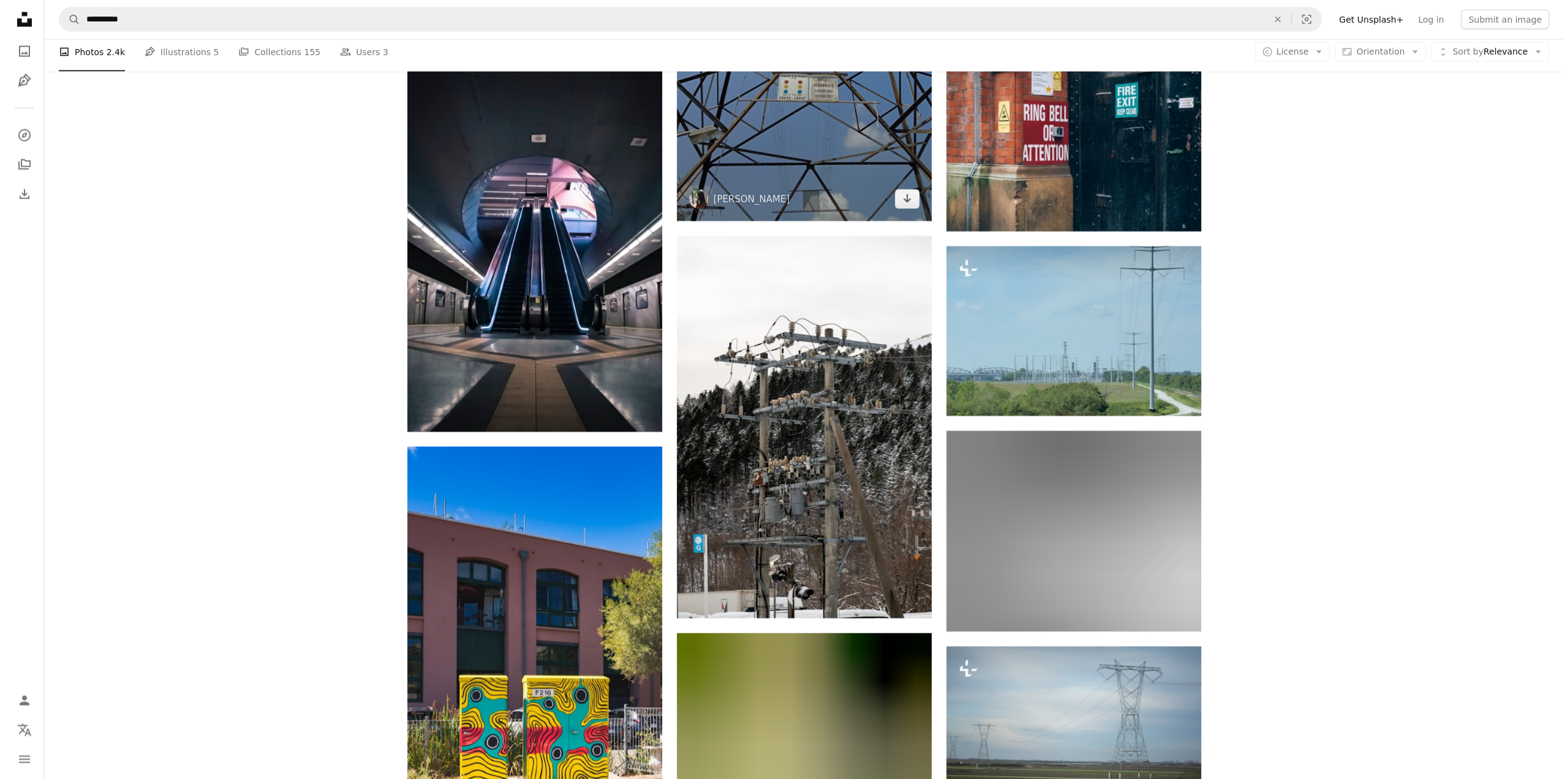
scroll to position [2574, 0]
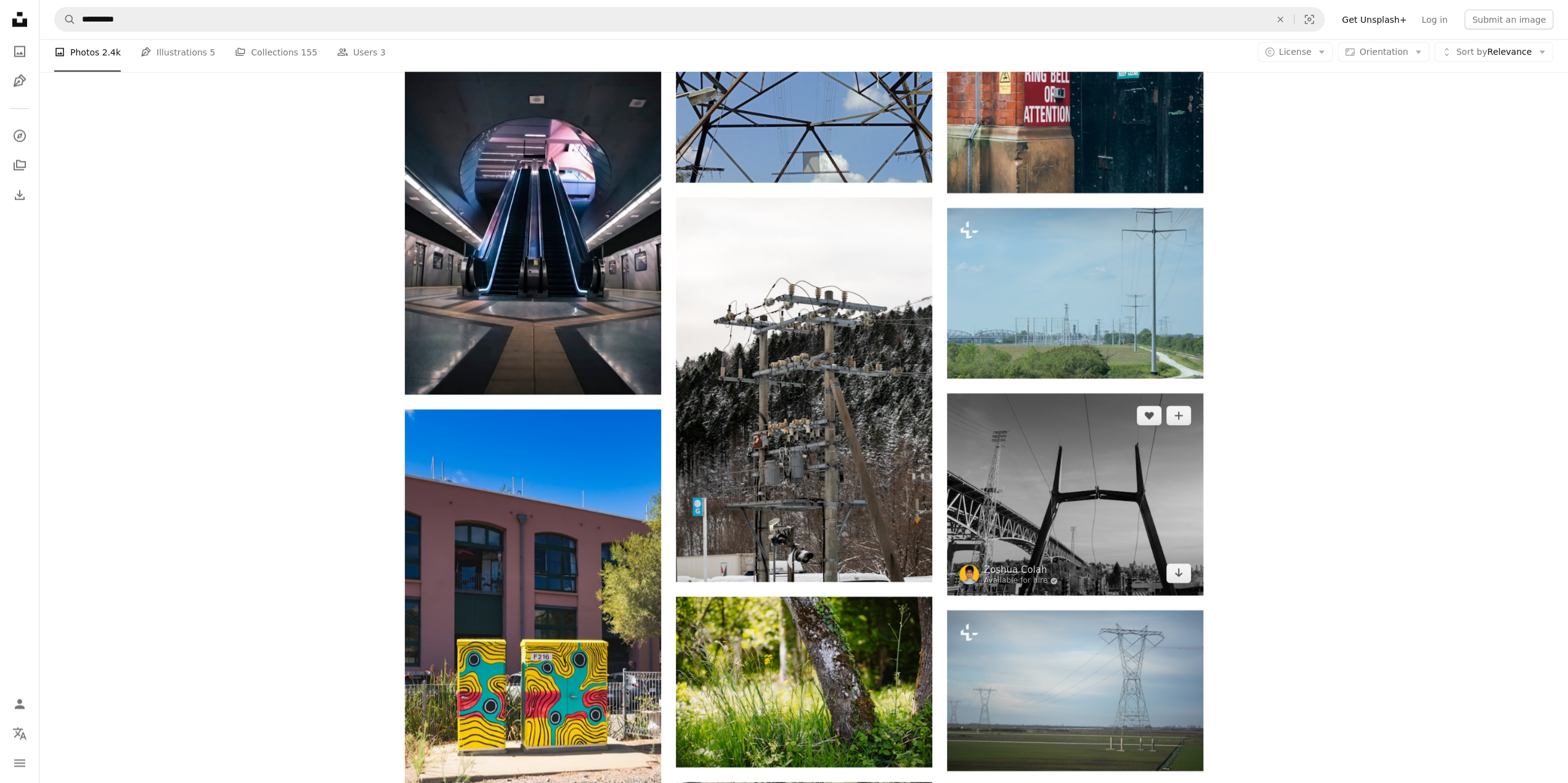
click at [1069, 467] on img at bounding box center [1075, 495] width 256 height 203
